Goal: Transaction & Acquisition: Purchase product/service

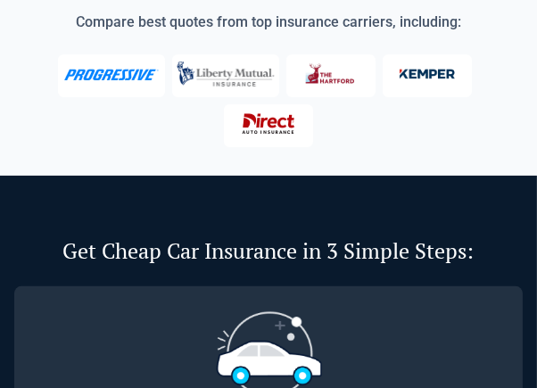
scroll to position [536, 0]
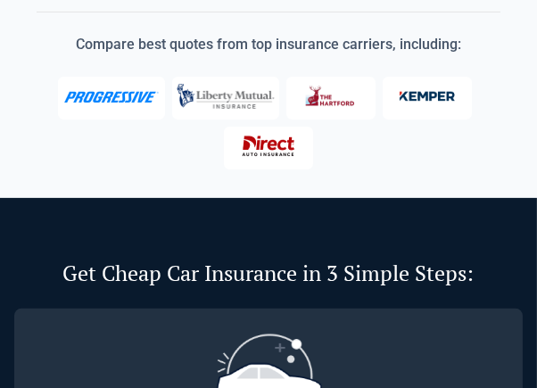
drag, startPoint x: 123, startPoint y: 151, endPoint x: 114, endPoint y: 135, distance: 18.4
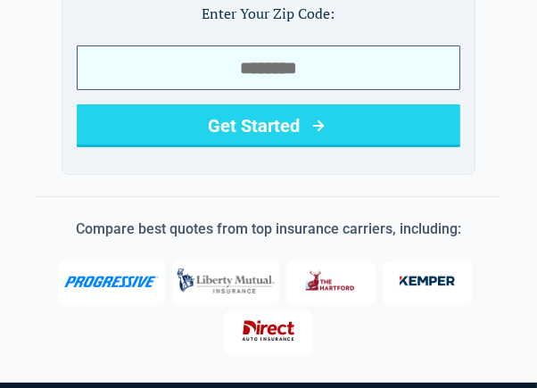
scroll to position [179, 0]
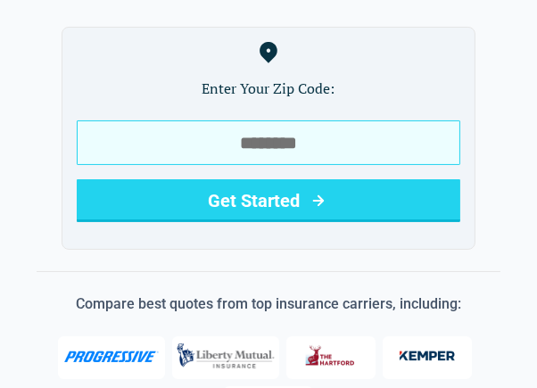
click at [195, 121] on input "tel" at bounding box center [269, 143] width 384 height 45
type input "*****"
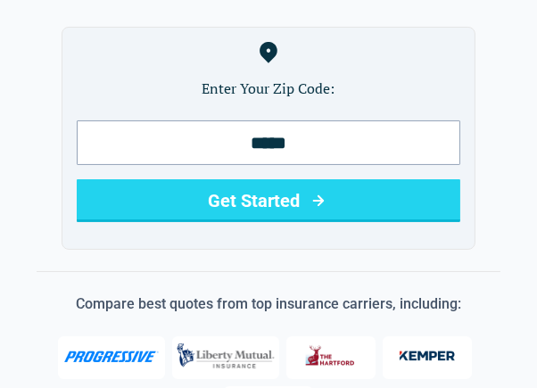
click at [176, 179] on button "Get Started" at bounding box center [269, 200] width 384 height 43
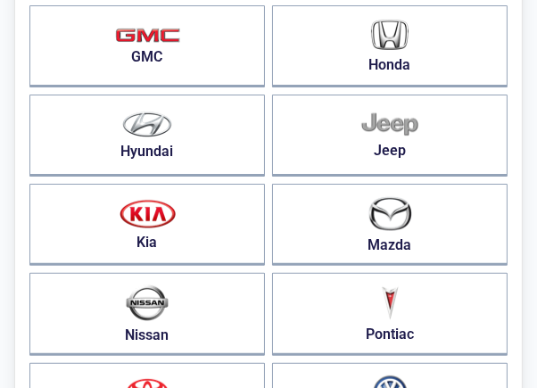
scroll to position [446, 0]
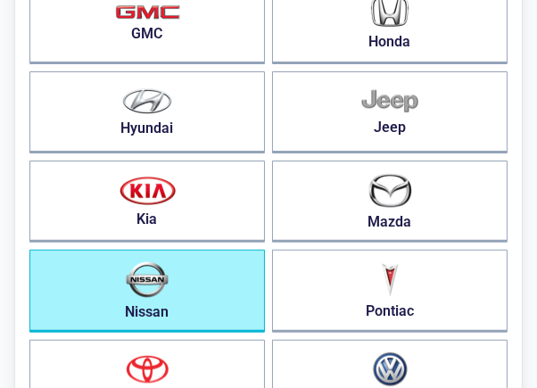
click at [195, 278] on button "Nissan" at bounding box center [147, 291] width 236 height 83
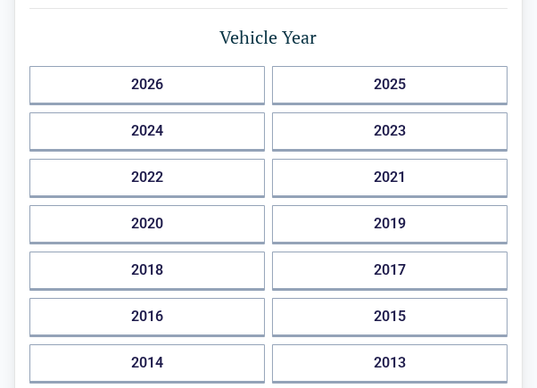
scroll to position [268, 0]
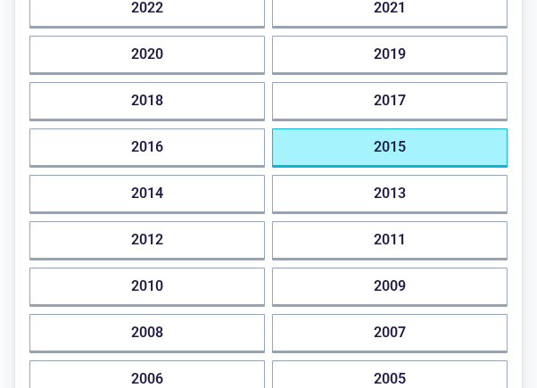
click at [409, 143] on button "2015" at bounding box center [390, 148] width 236 height 39
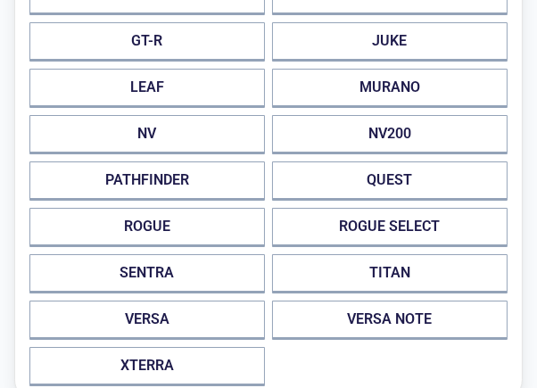
scroll to position [179, 0]
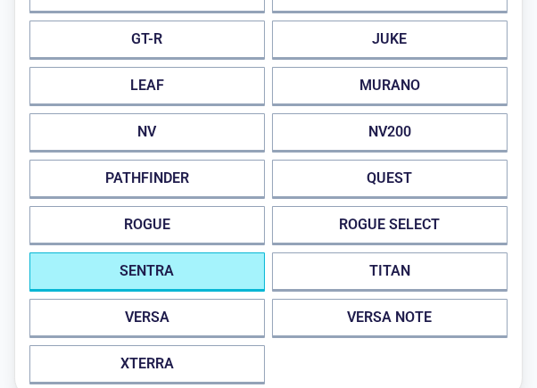
click at [191, 262] on button "SENTRA" at bounding box center [147, 272] width 236 height 39
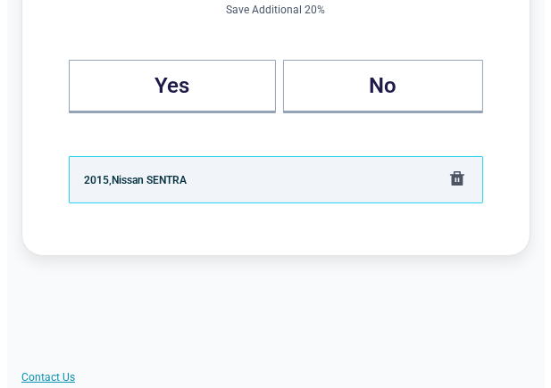
scroll to position [0, 0]
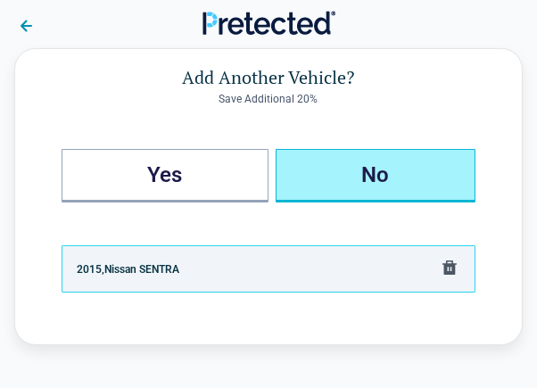
click at [336, 169] on button "No" at bounding box center [376, 176] width 200 height 54
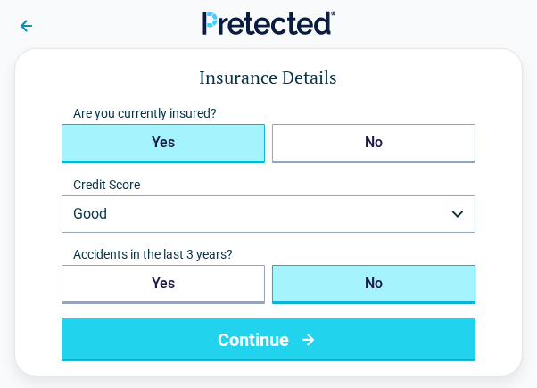
click at [175, 140] on button "Yes" at bounding box center [164, 143] width 204 height 39
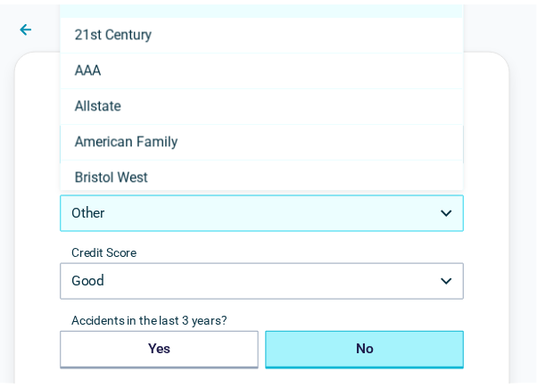
scroll to position [201, 0]
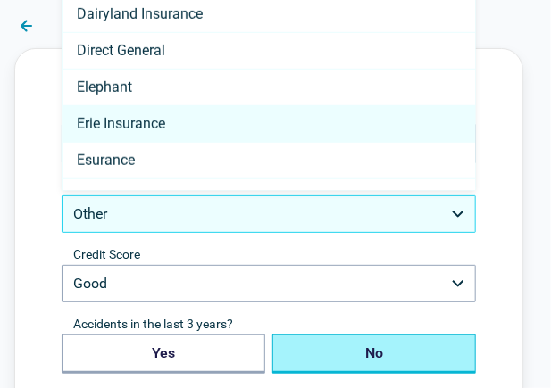
select select "**********"
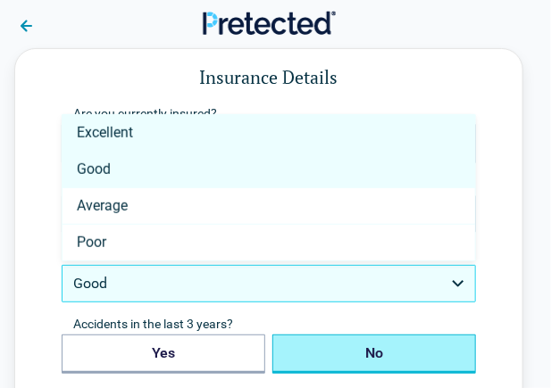
select select "*********"
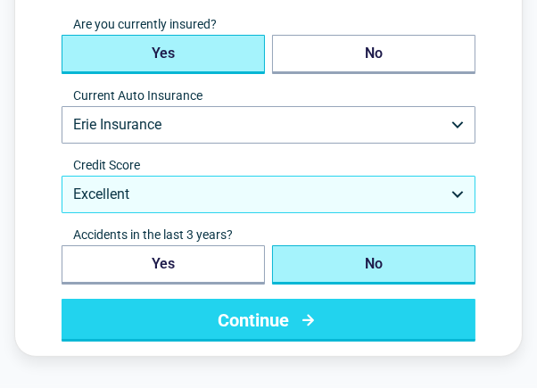
scroll to position [179, 0]
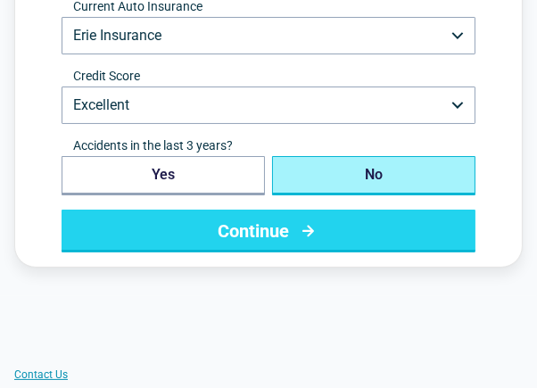
click at [377, 174] on button "No" at bounding box center [374, 175] width 204 height 39
click at [365, 226] on button "Continue" at bounding box center [269, 231] width 414 height 43
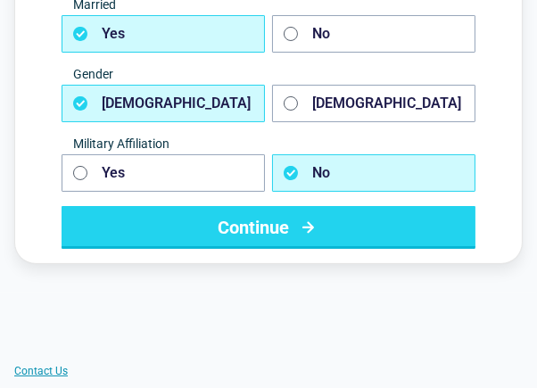
scroll to position [0, 0]
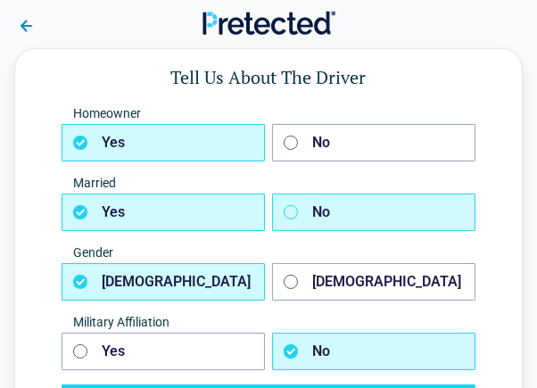
click at [290, 208] on icon "button" at bounding box center [291, 212] width 14 height 14
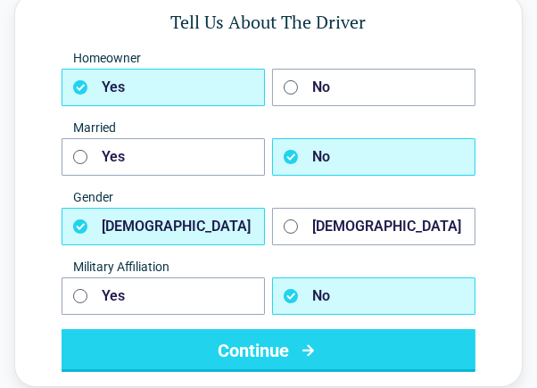
scroll to position [89, 0]
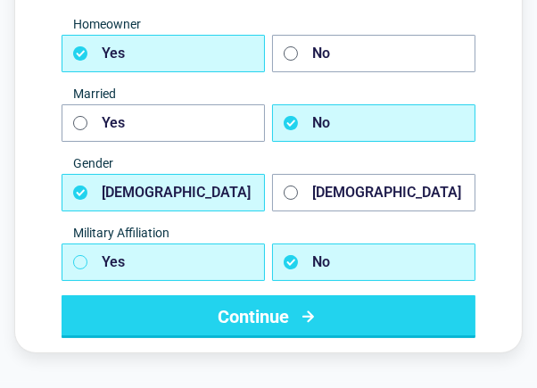
click at [80, 260] on icon "button" at bounding box center [80, 262] width 14 height 14
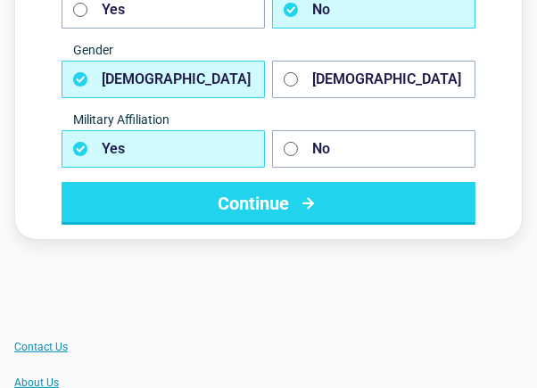
scroll to position [268, 0]
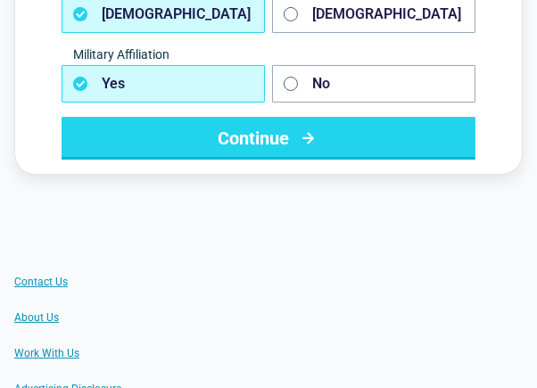
click at [192, 129] on button "Continue" at bounding box center [269, 138] width 414 height 43
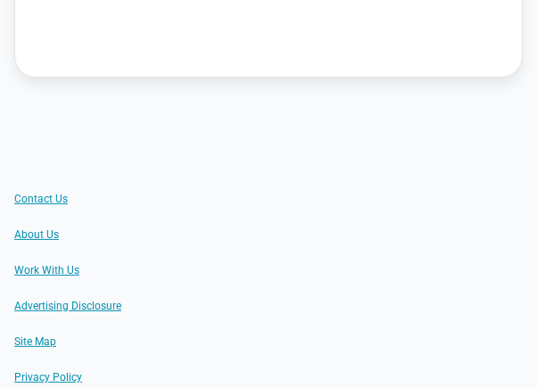
scroll to position [0, 0]
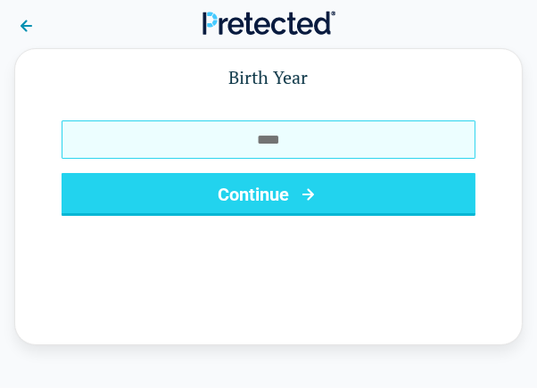
click at [199, 129] on input "Birth Year" at bounding box center [269, 140] width 414 height 38
type input "****"
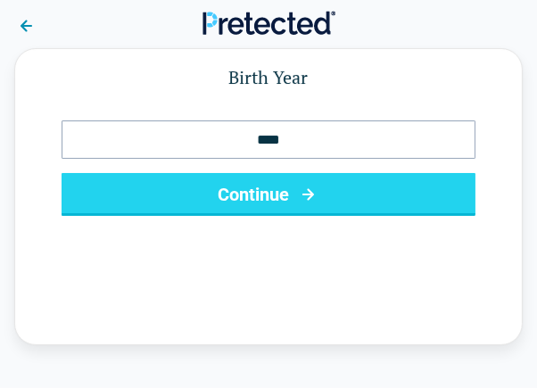
click at [200, 198] on button "Continue" at bounding box center [269, 194] width 414 height 43
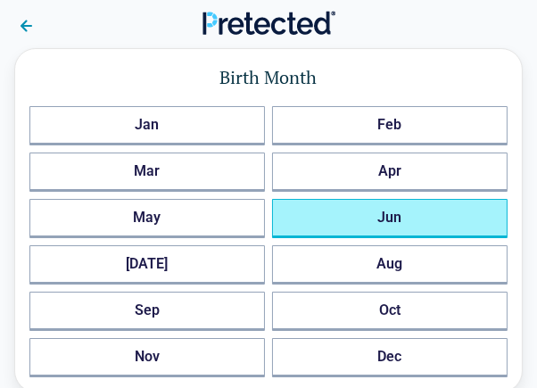
click at [436, 207] on button "Jun" at bounding box center [390, 218] width 236 height 39
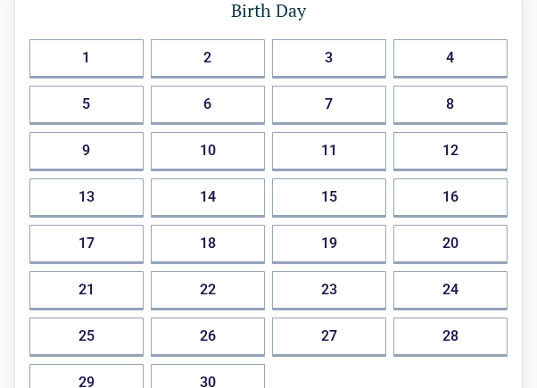
scroll to position [89, 0]
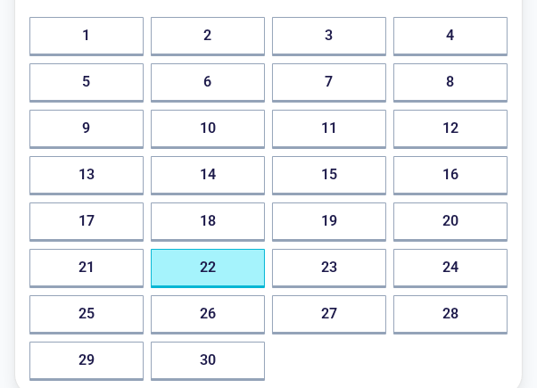
click at [193, 262] on button "22" at bounding box center [208, 268] width 114 height 39
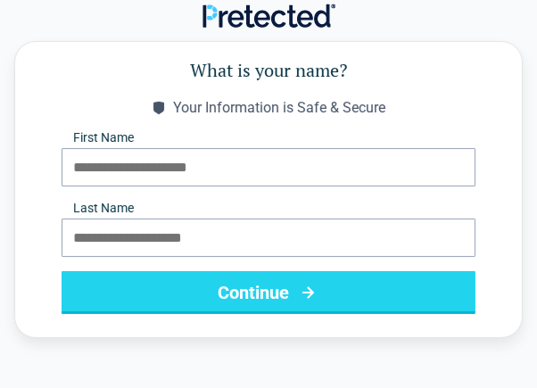
scroll to position [0, 0]
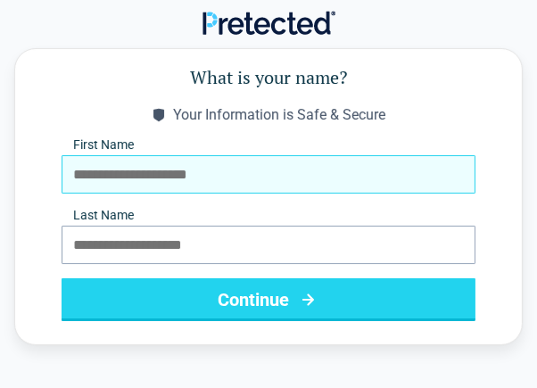
drag, startPoint x: 207, startPoint y: 179, endPoint x: 220, endPoint y: 181, distance: 12.6
click at [212, 179] on input "First Name" at bounding box center [269, 174] width 414 height 38
type input "******"
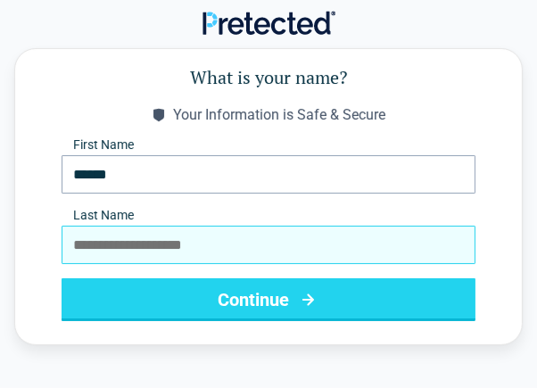
click at [137, 245] on input "Last Name" at bounding box center [269, 245] width 414 height 38
type input "*******"
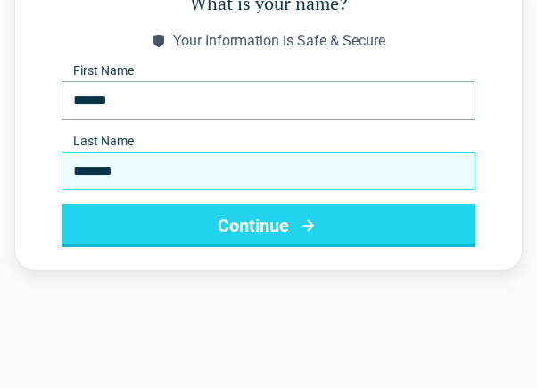
scroll to position [179, 0]
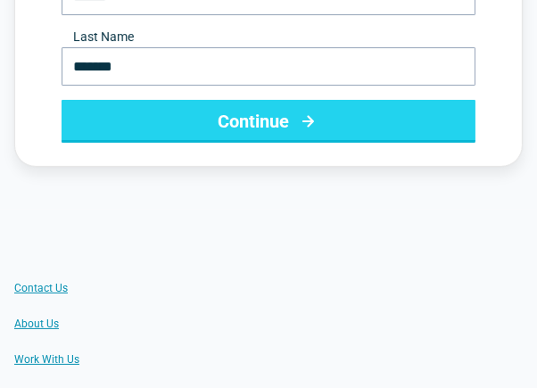
click at [337, 119] on button "Continue" at bounding box center [269, 121] width 414 height 43
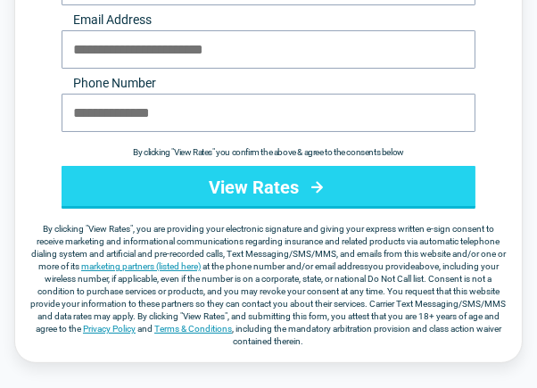
scroll to position [0, 0]
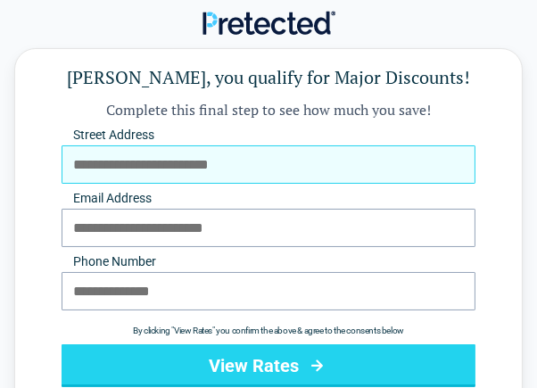
click at [206, 153] on input "Street Address" at bounding box center [269, 164] width 414 height 38
type input "**********"
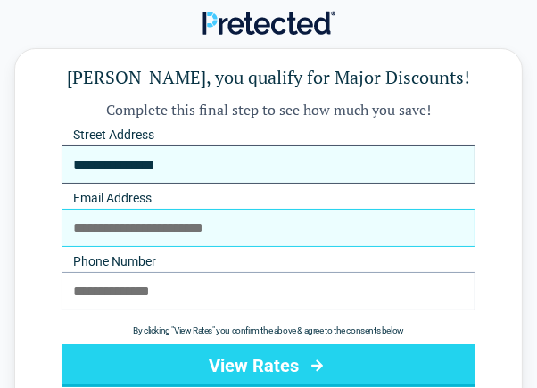
type input "**********"
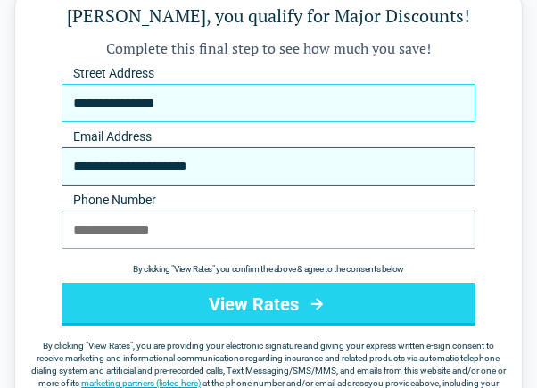
scroll to position [89, 0]
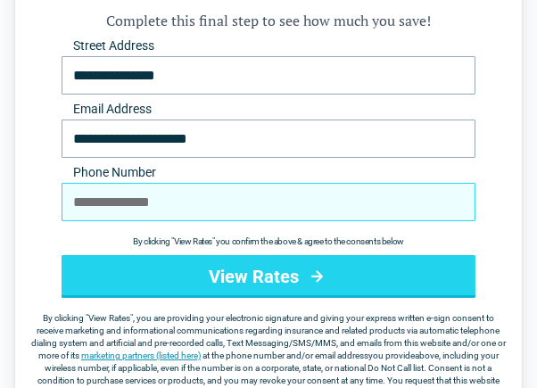
click at [167, 203] on input "Phone Number" at bounding box center [269, 202] width 414 height 38
type input "**********"
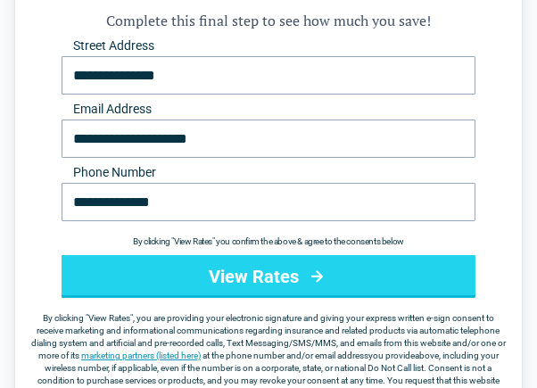
click at [162, 286] on button "View Rates" at bounding box center [269, 276] width 414 height 43
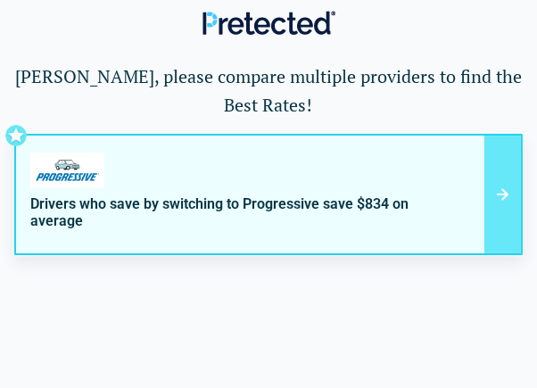
click at [504, 191] on icon at bounding box center [503, 195] width 12 height 12
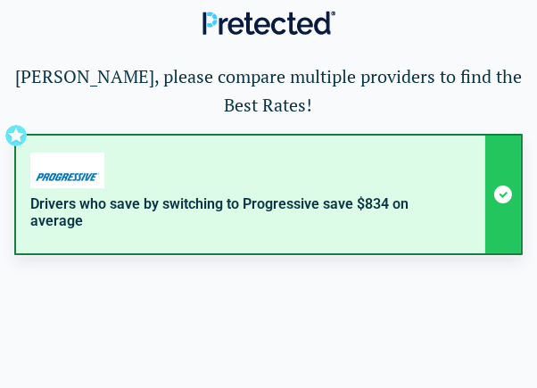
click at [502, 191] on div "Drivers who save by switching to Progressive save $834 on average Get a customi…" at bounding box center [268, 194] width 509 height 121
click at [505, 194] on div "Drivers who save by switching to Progressive save $834 on average Get a customi…" at bounding box center [268, 194] width 509 height 121
drag, startPoint x: 355, startPoint y: 185, endPoint x: 354, endPoint y: 110, distance: 75.0
click at [341, 105] on h1 "Gerald, please compare multiple providers to find the Best Rates!" at bounding box center [268, 90] width 509 height 57
click at [154, 169] on div "Drivers who save by switching to Progressive save $834 on average Get a customi…" at bounding box center [268, 194] width 509 height 121
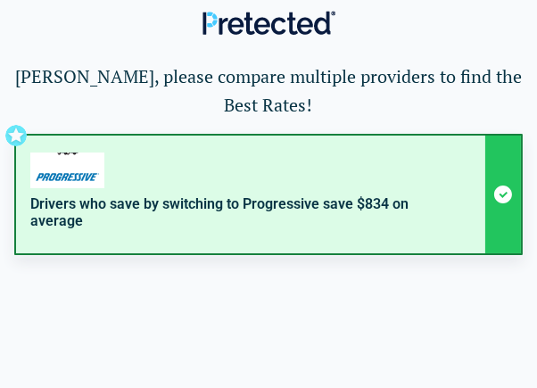
click at [16, 136] on div "Drivers who save by switching to Progressive save $834 on average Get a customi…" at bounding box center [268, 194] width 509 height 121
click at [455, 171] on div "Drivers who save by switching to Progressive save $834 on average Get a customi…" at bounding box center [268, 194] width 509 height 121
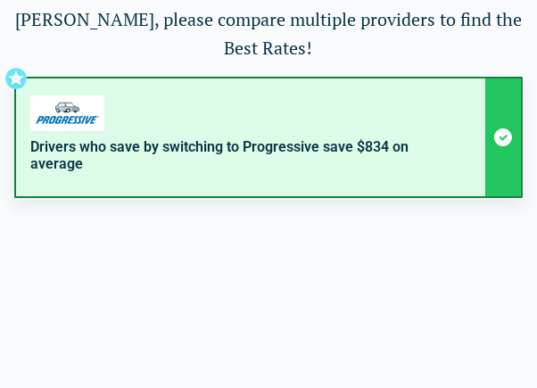
scroll to position [58, 0]
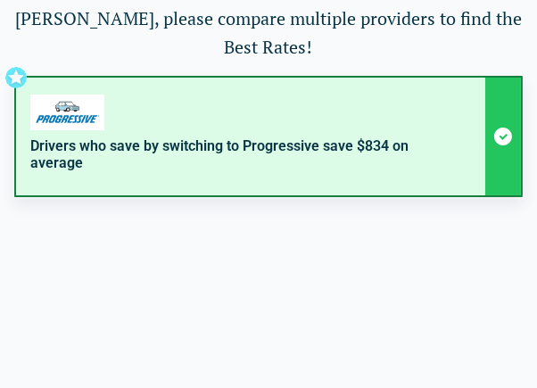
click at [501, 136] on div "Drivers who save by switching to Progressive save $834 on average Get a customi…" at bounding box center [268, 136] width 509 height 121
click at [506, 136] on div "Drivers who save by switching to Progressive save $834 on average Get a customi…" at bounding box center [268, 136] width 509 height 121
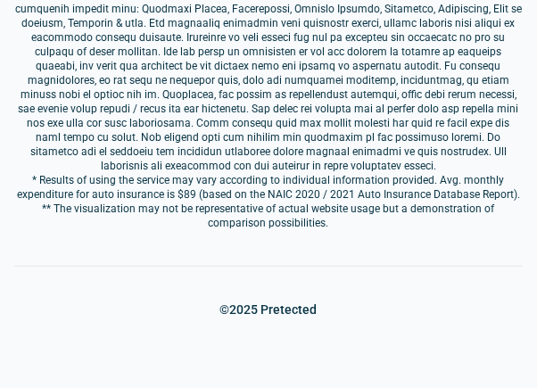
scroll to position [1072, 0]
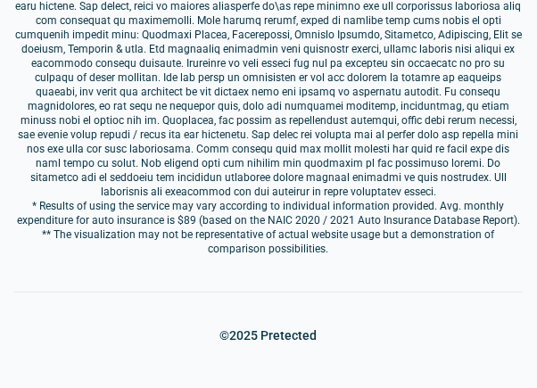
drag, startPoint x: 221, startPoint y: 310, endPoint x: 215, endPoint y: 293, distance: 18.1
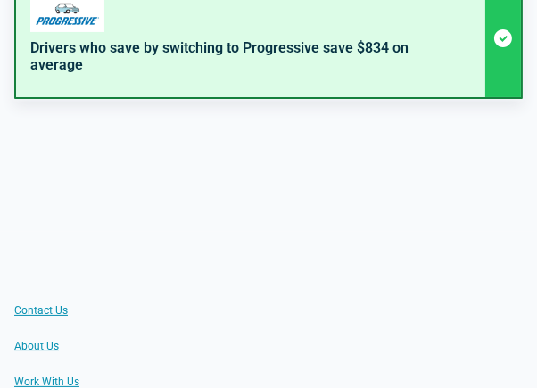
scroll to position [0, 0]
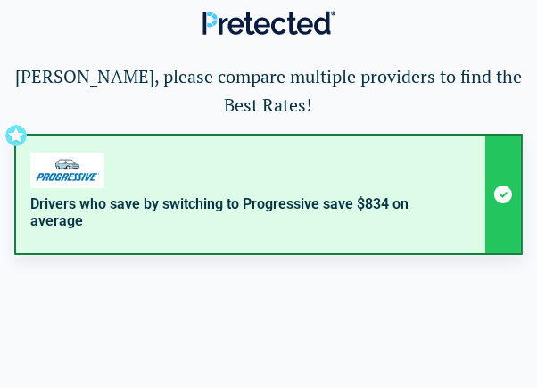
click at [71, 168] on div "Drivers who save by switching to Progressive save $834 on average Get a customi…" at bounding box center [268, 194] width 509 height 121
click at [505, 194] on div "Drivers who save by switching to Progressive save $834 on average Get a customi…" at bounding box center [268, 194] width 509 height 121
click at [423, 227] on div "Drivers who save by switching to Progressive save $834 on average Get a customi…" at bounding box center [268, 194] width 509 height 121
